Goal: Browse casually: Explore the website without a specific task or goal

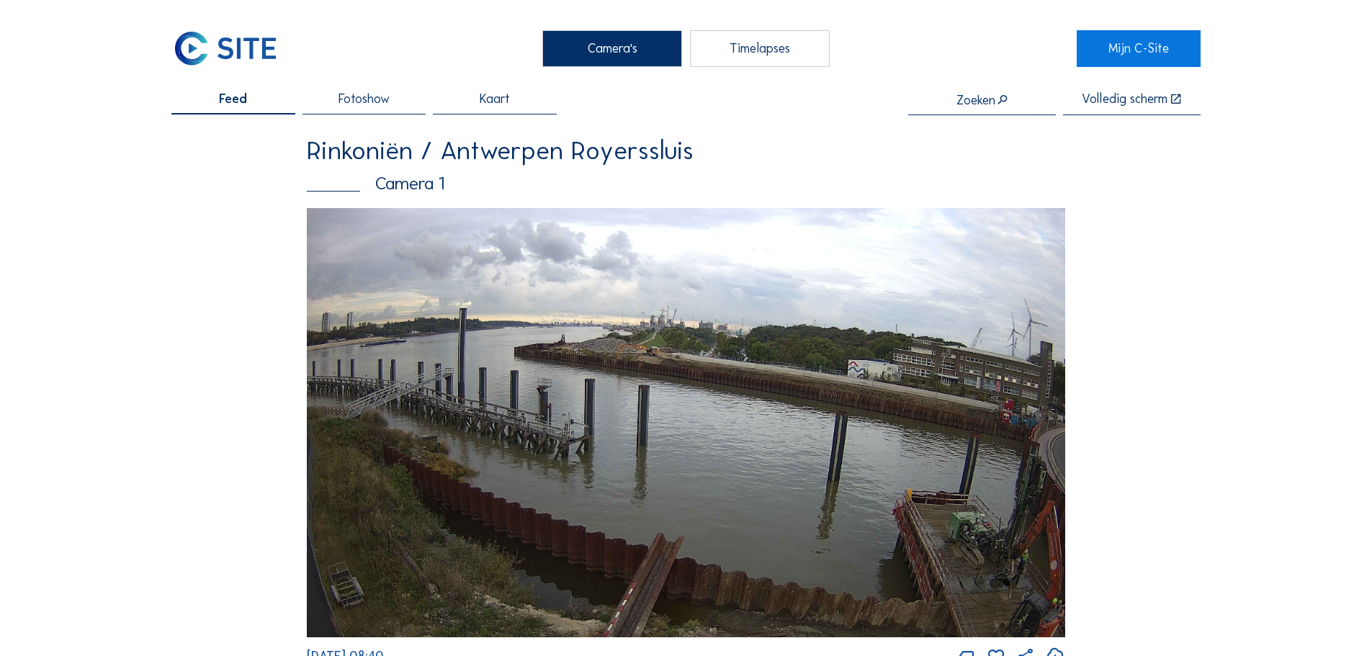
click at [228, 53] on img at bounding box center [225, 48] width 108 height 36
click at [228, 40] on img at bounding box center [225, 48] width 108 height 36
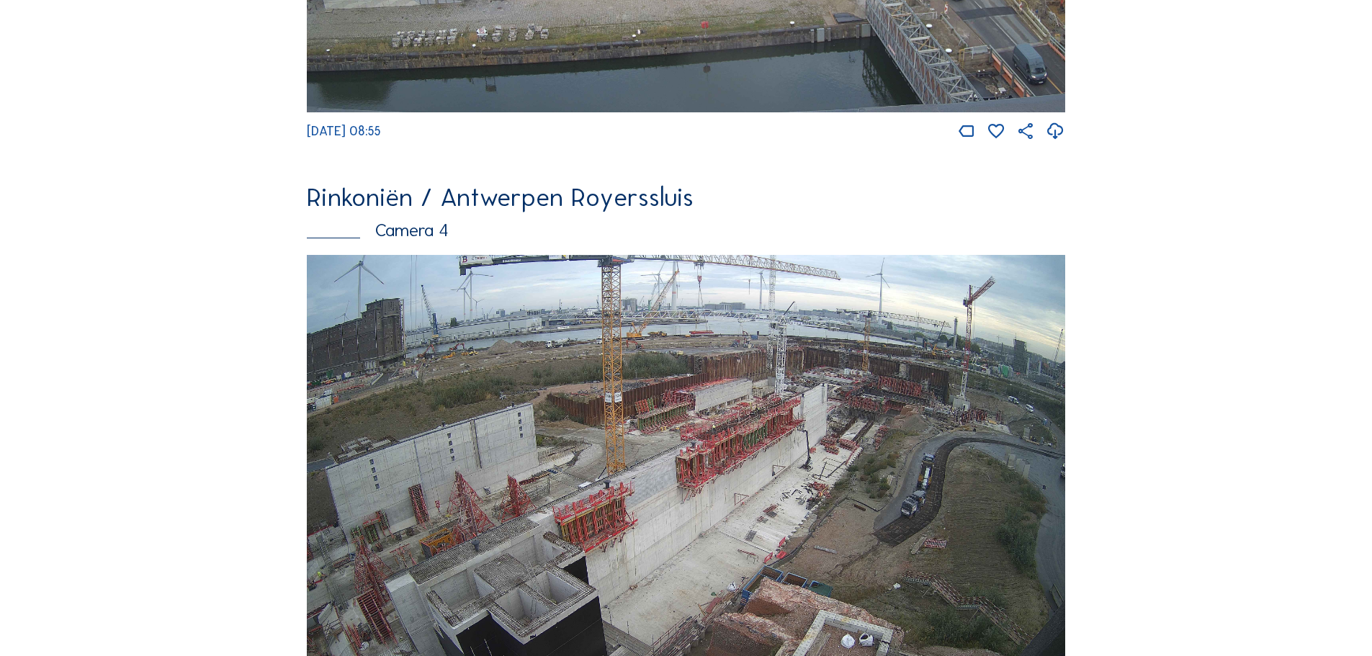
scroll to position [2449, 0]
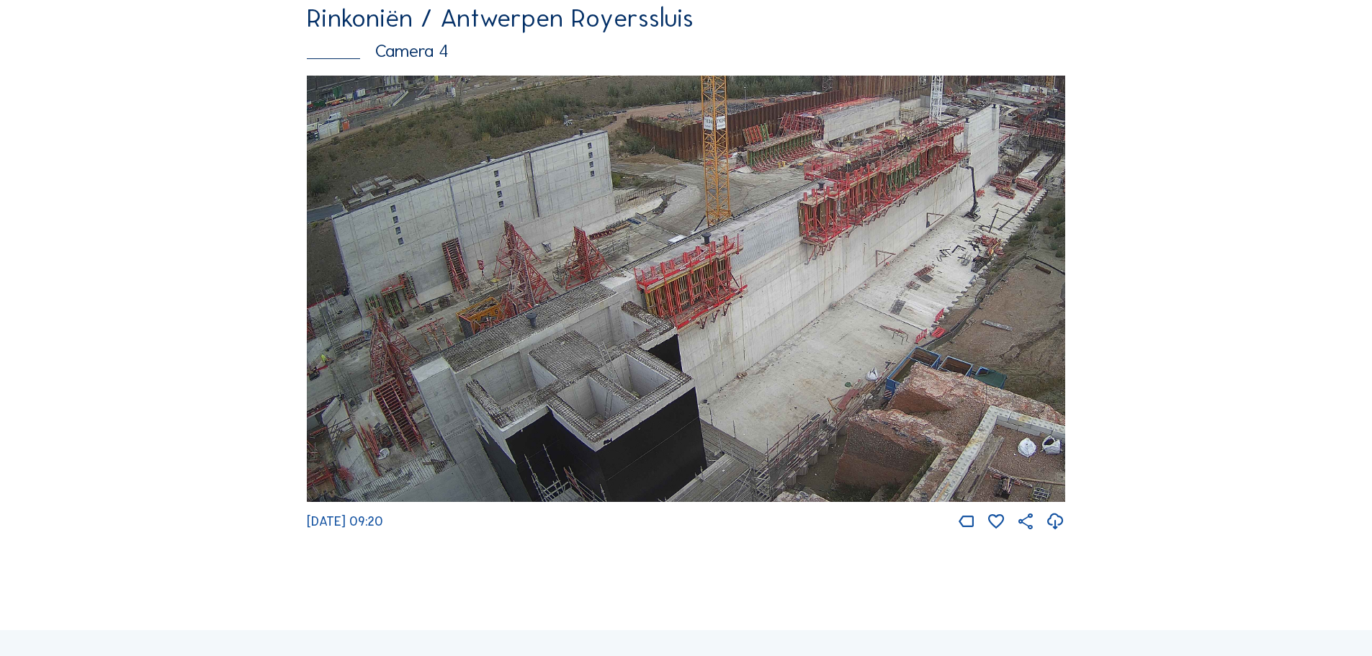
drag, startPoint x: 565, startPoint y: 354, endPoint x: 879, endPoint y: 145, distance: 377.0
click at [879, 145] on img at bounding box center [686, 289] width 758 height 427
drag, startPoint x: 894, startPoint y: 365, endPoint x: 857, endPoint y: 179, distance: 190.2
click at [857, 182] on img at bounding box center [686, 289] width 758 height 427
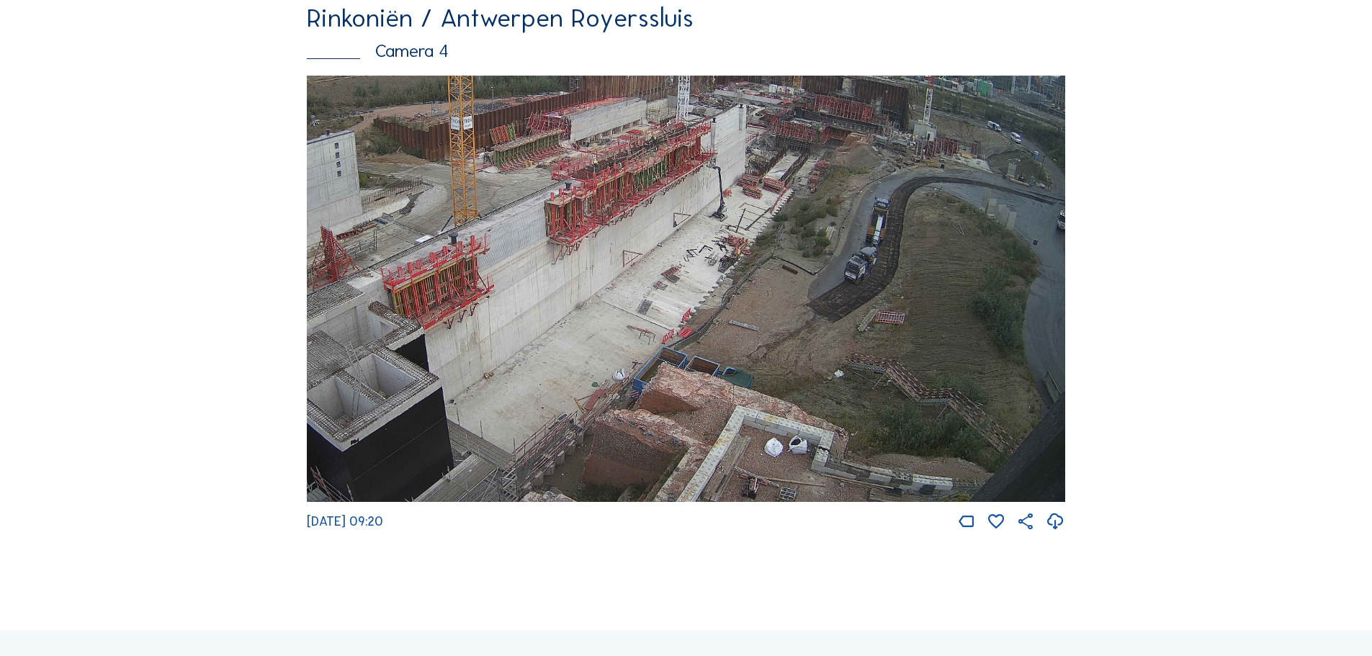
drag, startPoint x: 983, startPoint y: 246, endPoint x: 562, endPoint y: 199, distance: 423.1
click at [562, 199] on img at bounding box center [686, 289] width 758 height 427
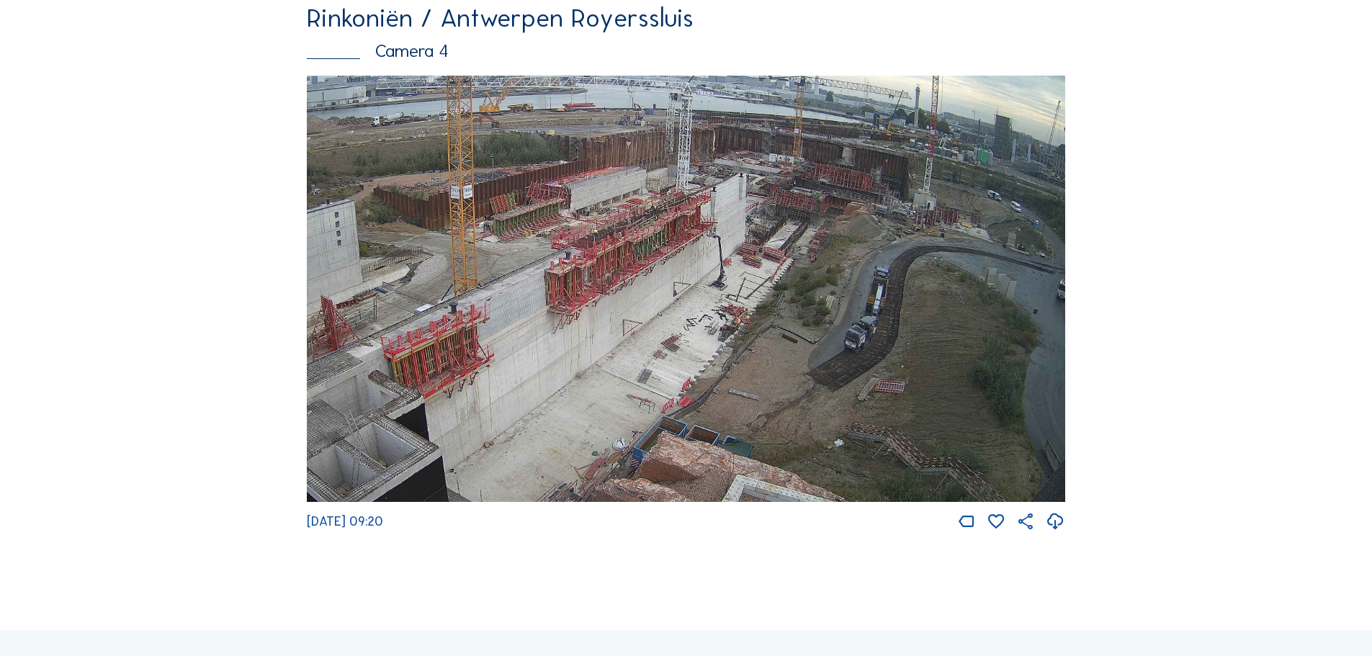
drag, startPoint x: 829, startPoint y: 214, endPoint x: 820, endPoint y: 283, distance: 69.8
click at [820, 283] on img at bounding box center [686, 289] width 758 height 427
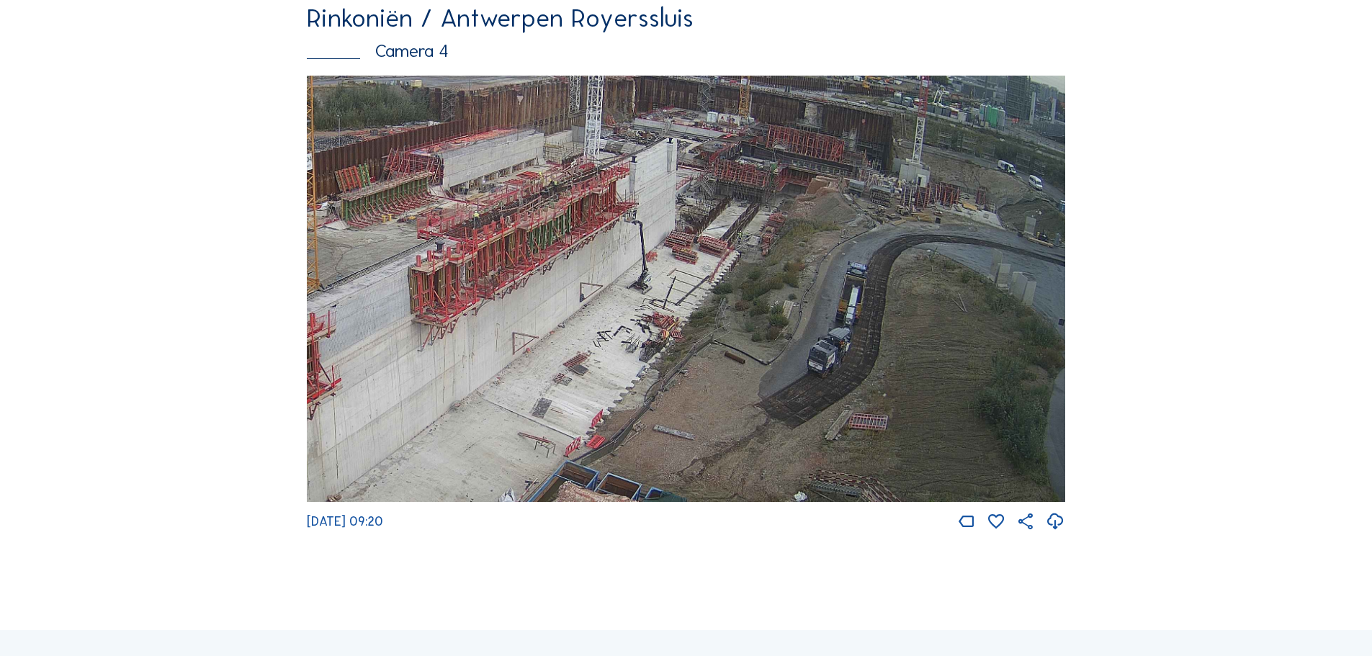
drag, startPoint x: 950, startPoint y: 300, endPoint x: 851, endPoint y: 338, distance: 105.8
click at [851, 338] on img at bounding box center [686, 289] width 758 height 427
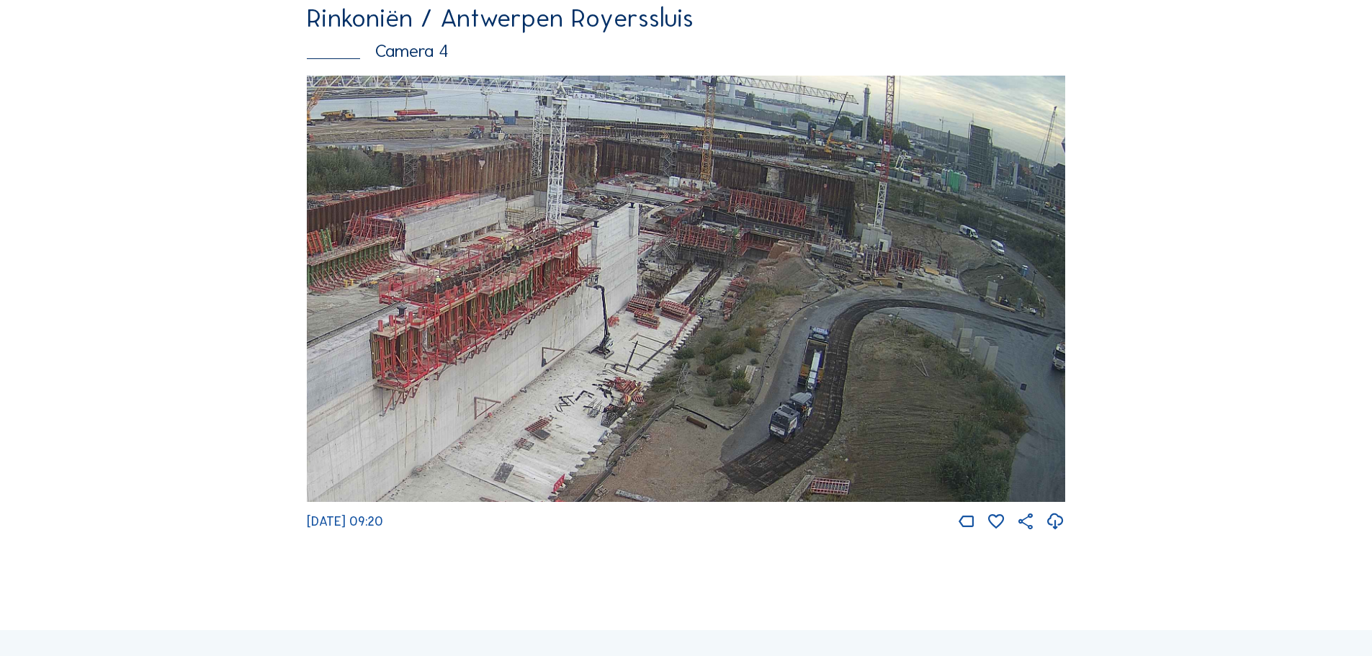
drag, startPoint x: 1012, startPoint y: 312, endPoint x: 981, endPoint y: 354, distance: 52.6
click at [981, 354] on img at bounding box center [686, 289] width 758 height 427
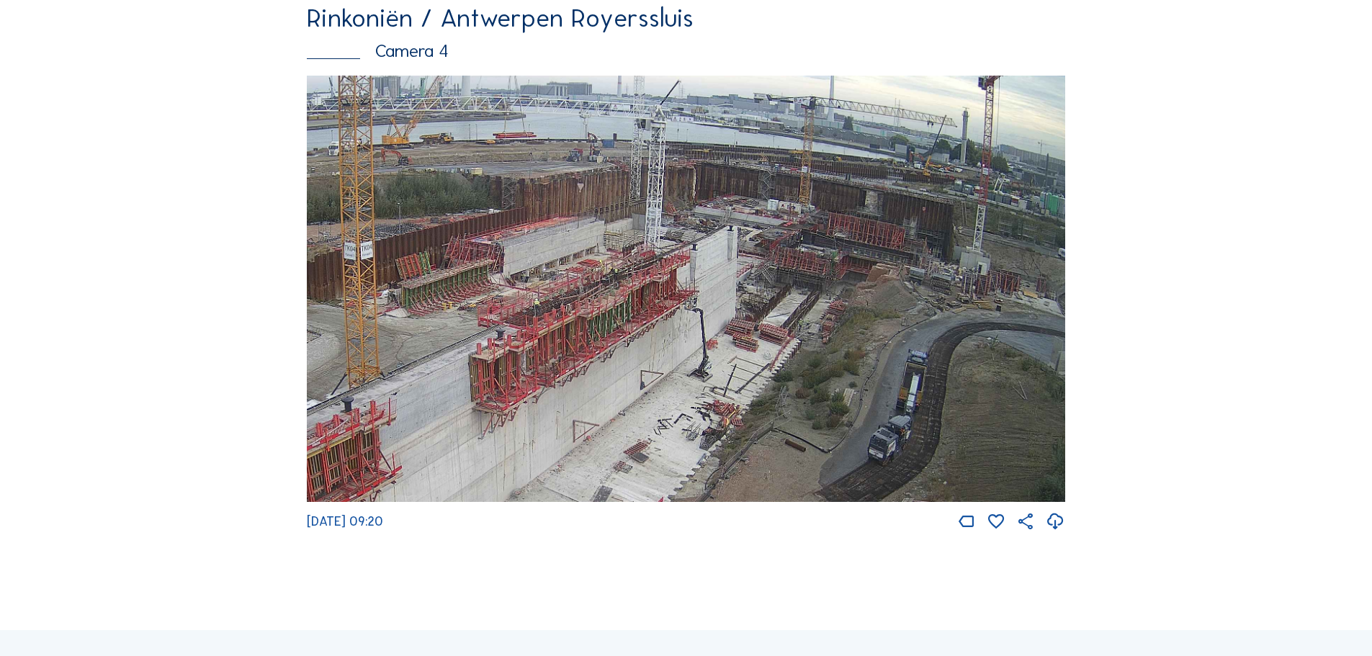
drag, startPoint x: 807, startPoint y: 266, endPoint x: 906, endPoint y: 289, distance: 101.3
click at [906, 289] on img at bounding box center [686, 289] width 758 height 427
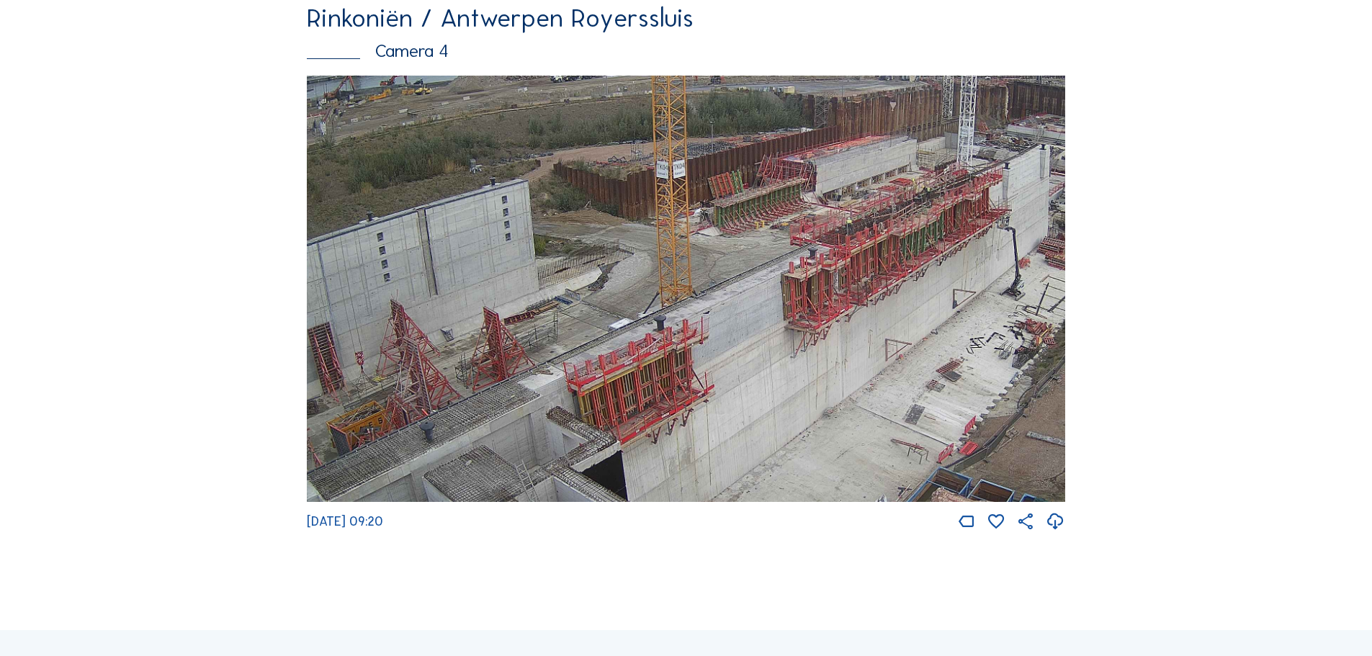
drag, startPoint x: 558, startPoint y: 261, endPoint x: 870, endPoint y: 179, distance: 322.9
click at [870, 179] on img at bounding box center [686, 289] width 758 height 427
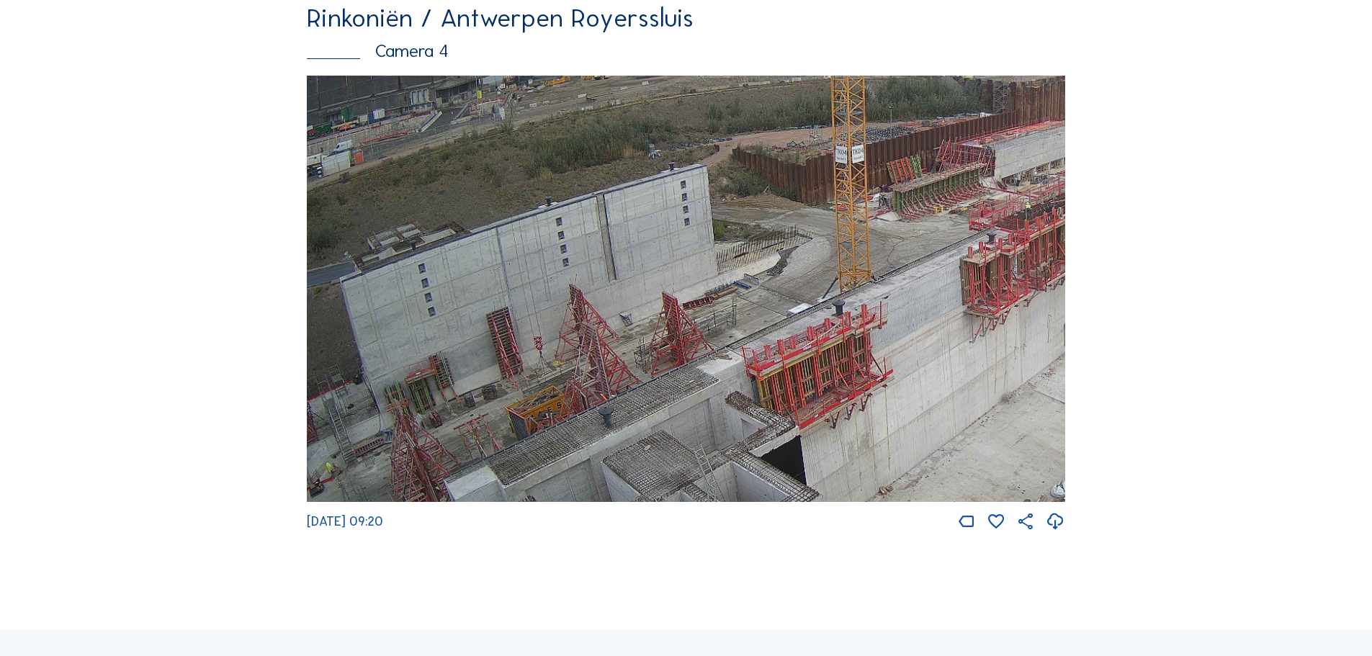
drag, startPoint x: 631, startPoint y: 231, endPoint x: 950, endPoint y: 212, distance: 318.8
click at [948, 214] on img at bounding box center [686, 289] width 758 height 427
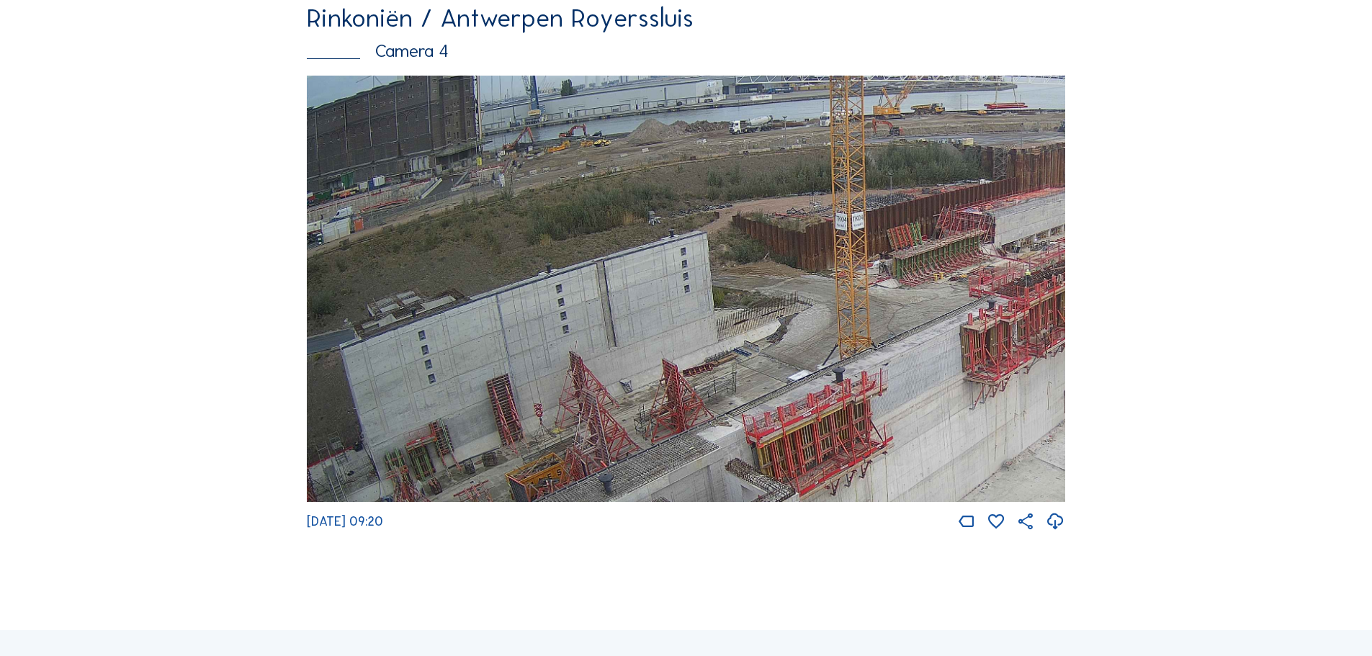
drag, startPoint x: 476, startPoint y: 204, endPoint x: 786, endPoint y: 276, distance: 317.7
click at [786, 276] on img at bounding box center [686, 289] width 758 height 427
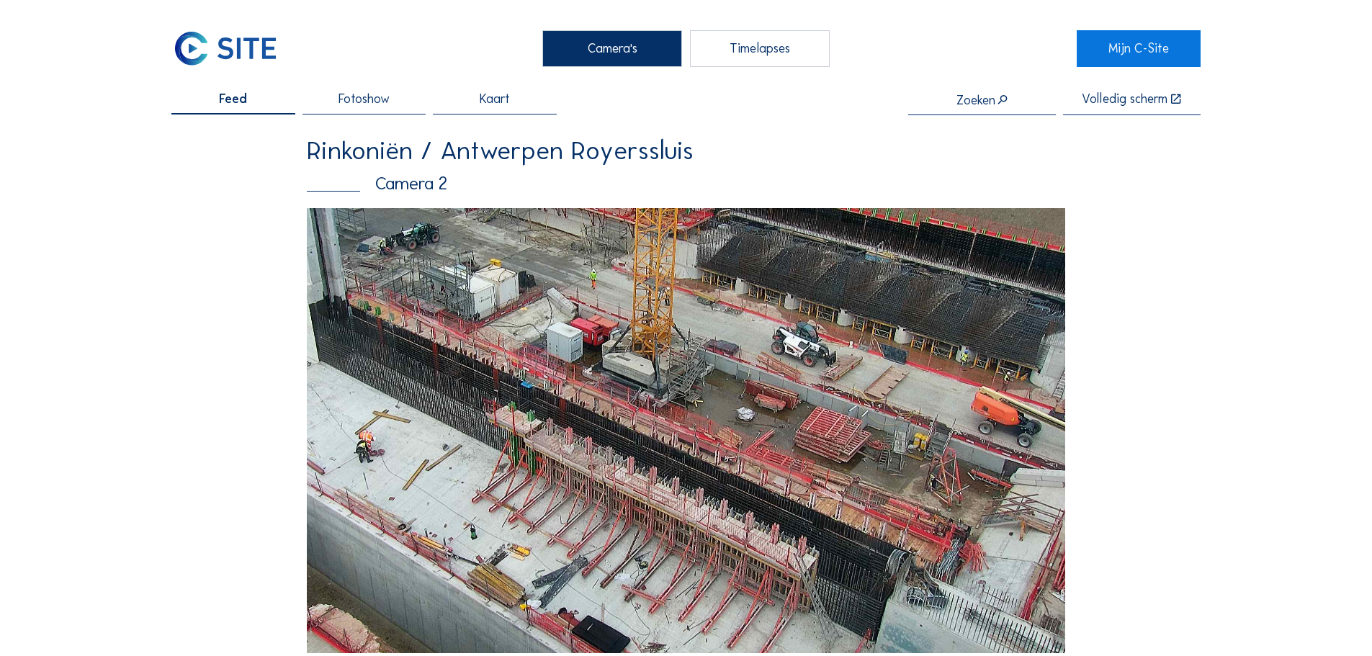
drag, startPoint x: 986, startPoint y: 495, endPoint x: 991, endPoint y: 289, distance: 206.0
click at [991, 289] on img at bounding box center [686, 430] width 758 height 445
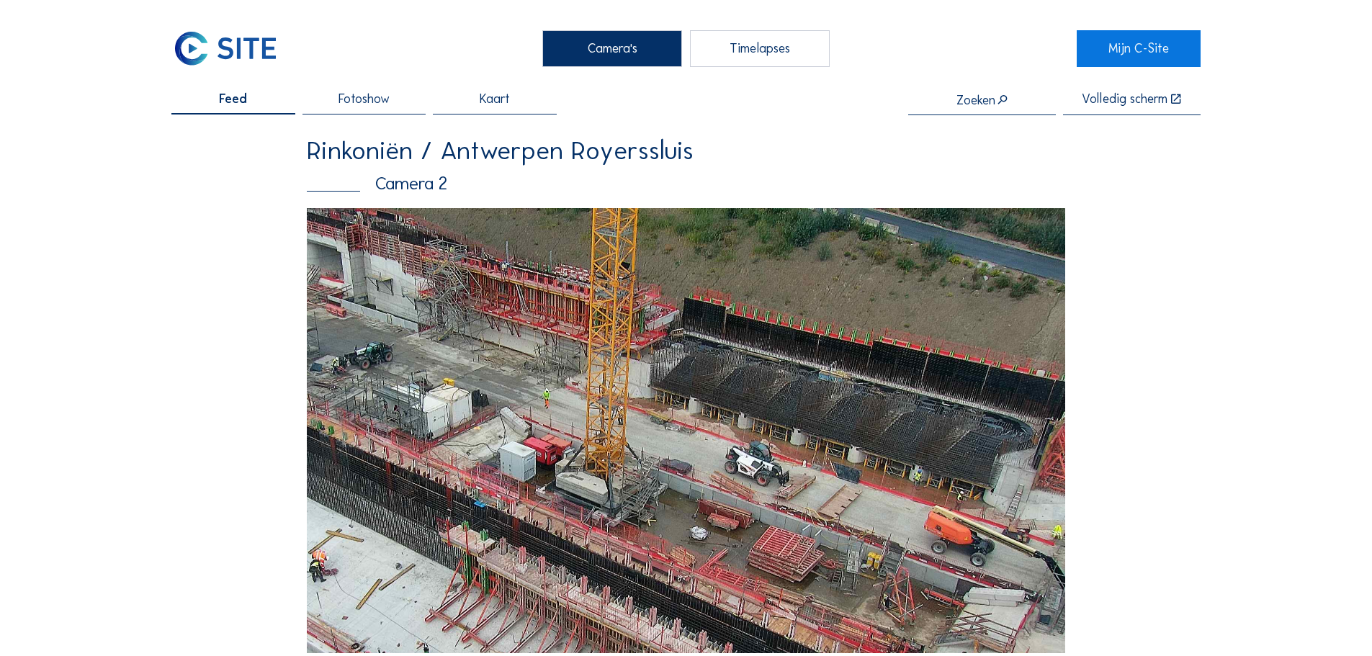
drag, startPoint x: 858, startPoint y: 502, endPoint x: 792, endPoint y: 681, distance: 190.9
